Goal: Go to known website: Go to known website

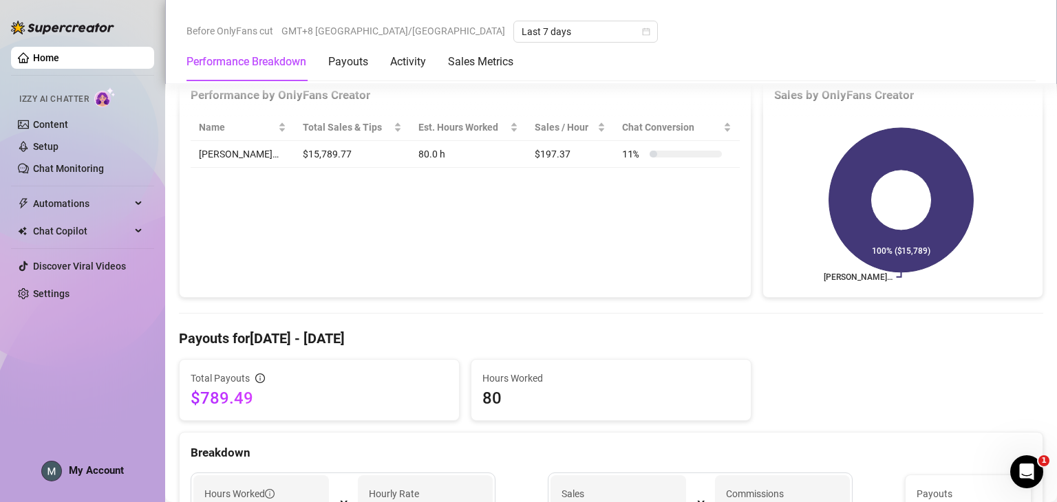
scroll to position [34, 0]
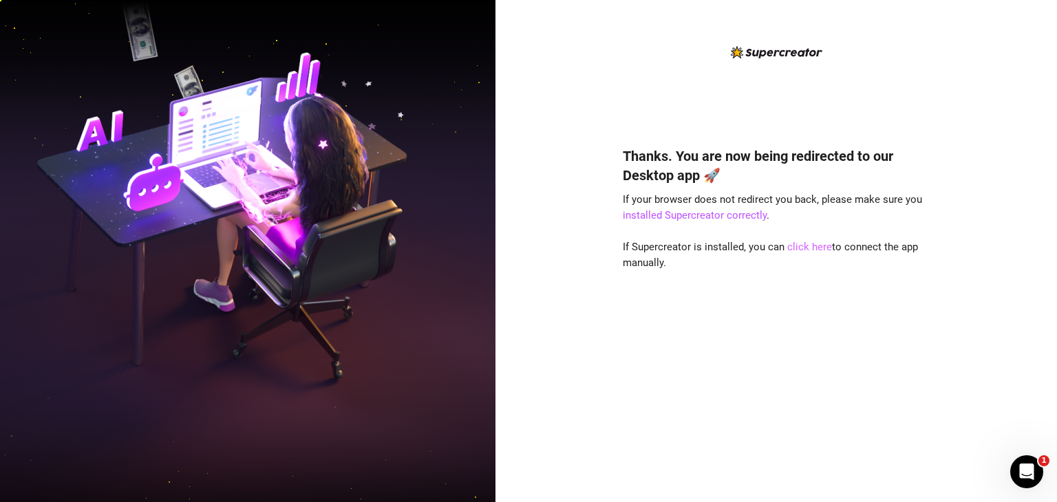
click at [813, 244] on link "click here" at bounding box center [809, 247] width 45 height 12
click at [804, 251] on link "click here" at bounding box center [809, 247] width 45 height 12
